Goal: Contribute content: Add original content to the website for others to see

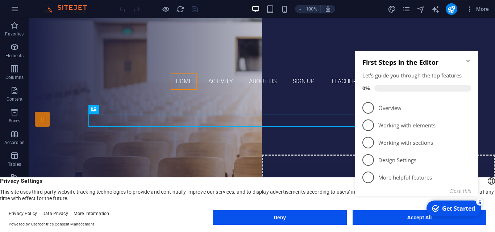
click at [470, 62] on icon "Minimize checklist" at bounding box center [468, 61] width 6 height 6
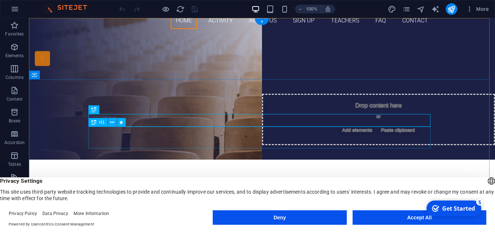
scroll to position [72, 0]
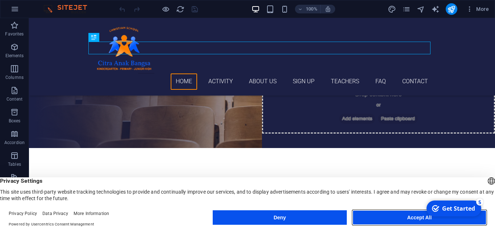
click at [411, 217] on button "Accept All" at bounding box center [419, 217] width 134 height 14
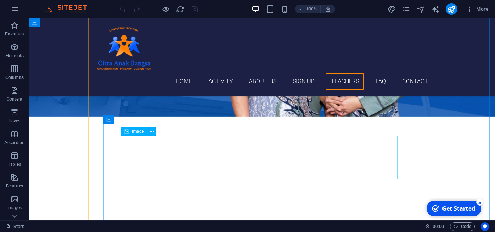
scroll to position [2571, 0]
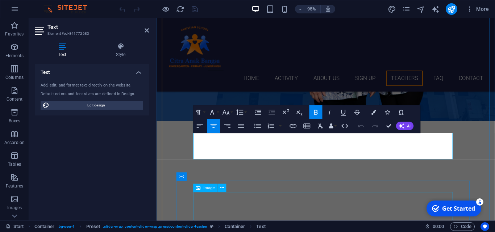
scroll to position [2578, 0]
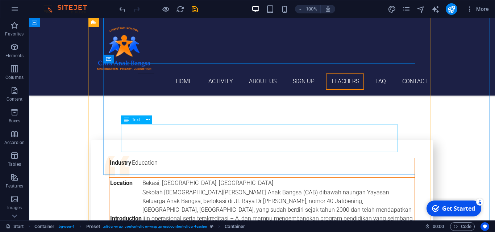
scroll to position [2752, 0]
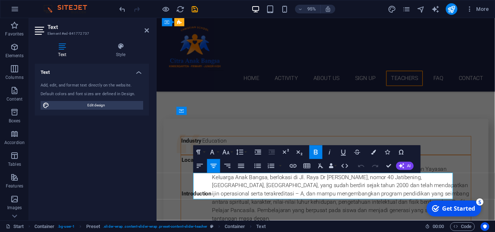
drag, startPoint x: 332, startPoint y: 186, endPoint x: 365, endPoint y: 186, distance: 33.0
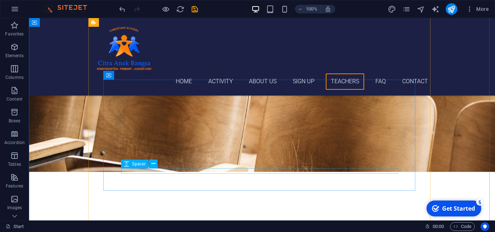
scroll to position [3367, 0]
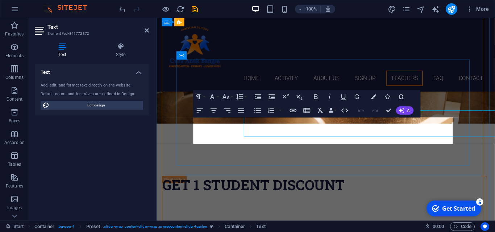
scroll to position [3374, 0]
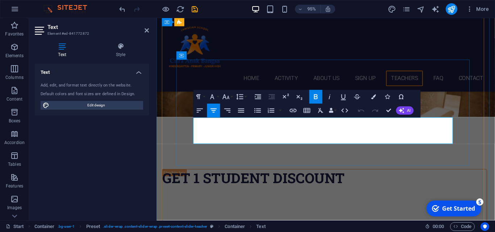
drag, startPoint x: 334, startPoint y: 128, endPoint x: 360, endPoint y: 130, distance: 25.4
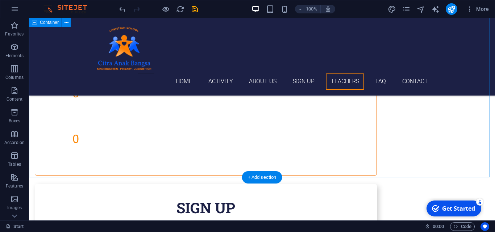
scroll to position [3584, 0]
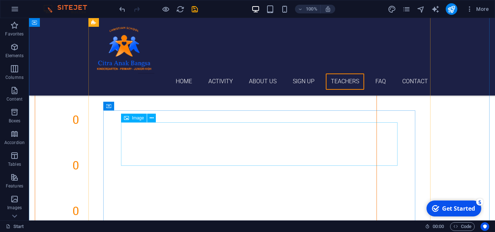
scroll to position [3548, 0]
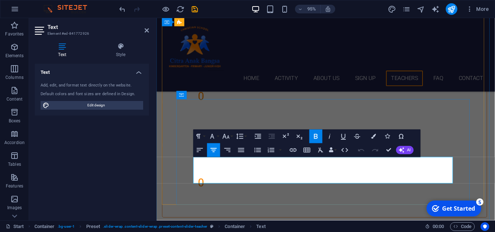
drag, startPoint x: 322, startPoint y: 169, endPoint x: 345, endPoint y: 169, distance: 23.2
drag, startPoint x: 333, startPoint y: 169, endPoint x: 350, endPoint y: 169, distance: 17.4
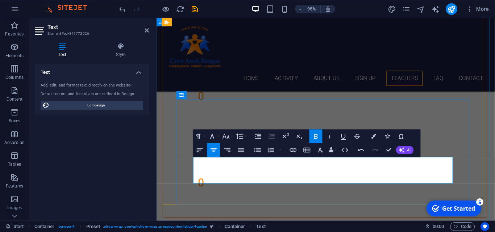
drag, startPoint x: 356, startPoint y: 178, endPoint x: 310, endPoint y: 177, distance: 45.3
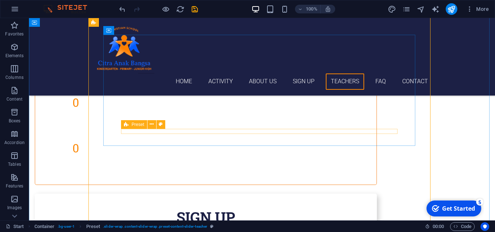
scroll to position [3584, 0]
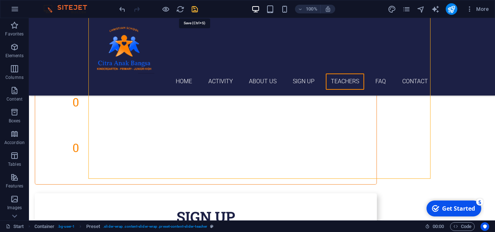
click at [192, 12] on icon "save" at bounding box center [194, 9] width 8 height 8
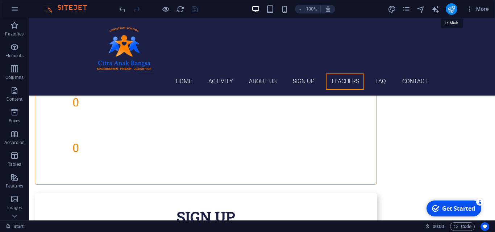
click at [453, 9] on icon "publish" at bounding box center [451, 9] width 8 height 8
